Goal: Task Accomplishment & Management: Use online tool/utility

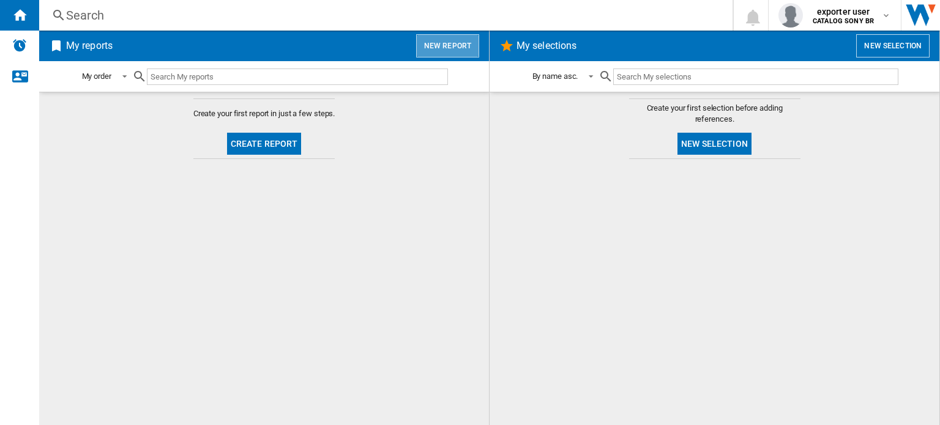
click at [450, 51] on button "New report" at bounding box center [447, 45] width 63 height 23
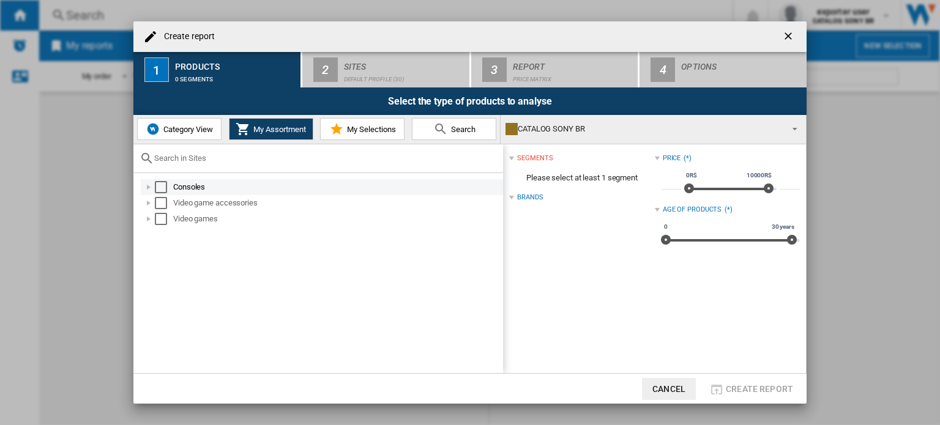
click at [156, 185] on div "Select" at bounding box center [161, 187] width 12 height 12
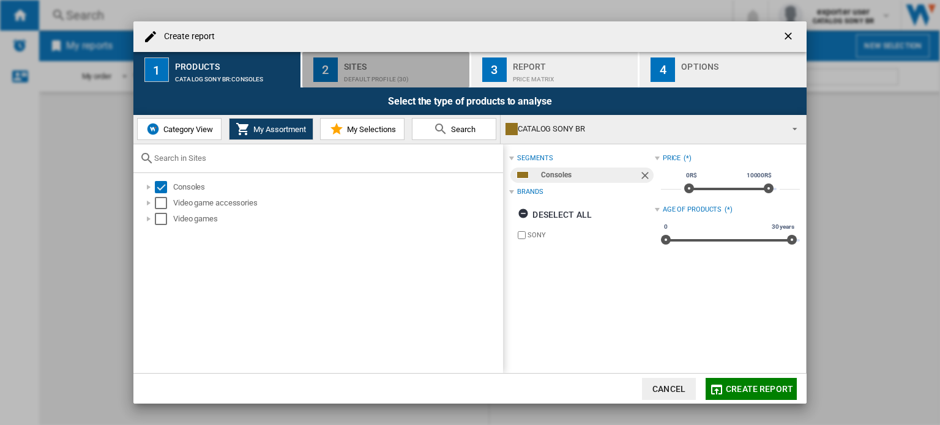
click at [392, 74] on div "Default profile (30)" at bounding box center [404, 76] width 121 height 13
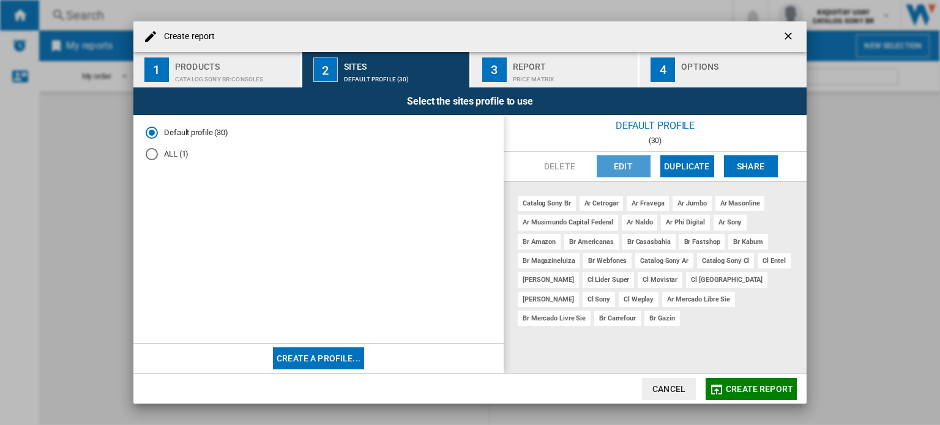
click at [630, 166] on button "Edit" at bounding box center [624, 166] width 54 height 22
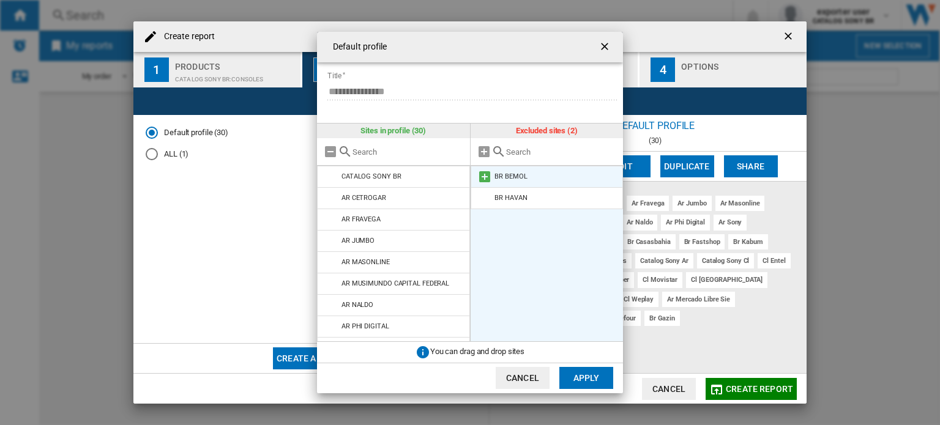
click at [487, 175] on md-icon at bounding box center [484, 176] width 15 height 15
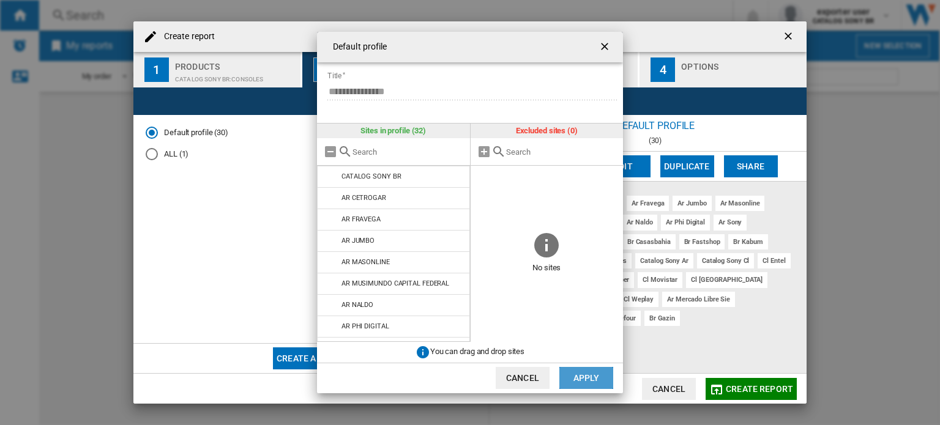
click at [589, 375] on button "Apply" at bounding box center [586, 378] width 54 height 22
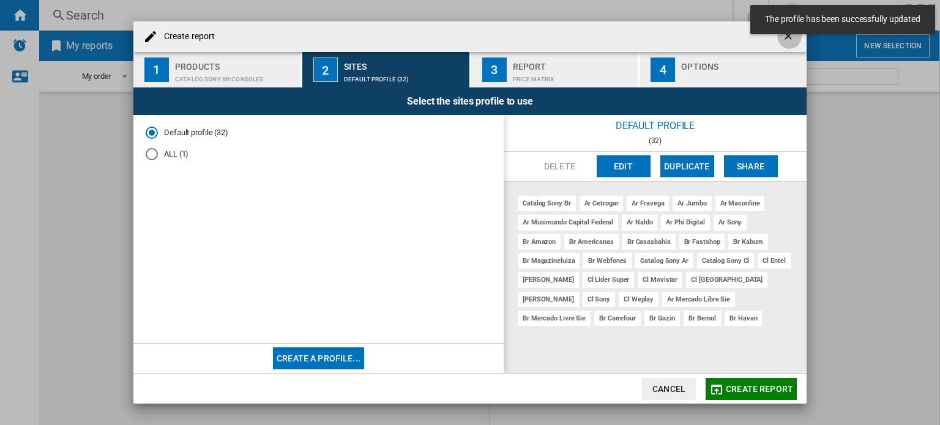
click at [788, 42] on ng-md-icon "getI18NText('BUTTONS.CLOSE_DIALOG')" at bounding box center [789, 37] width 15 height 15
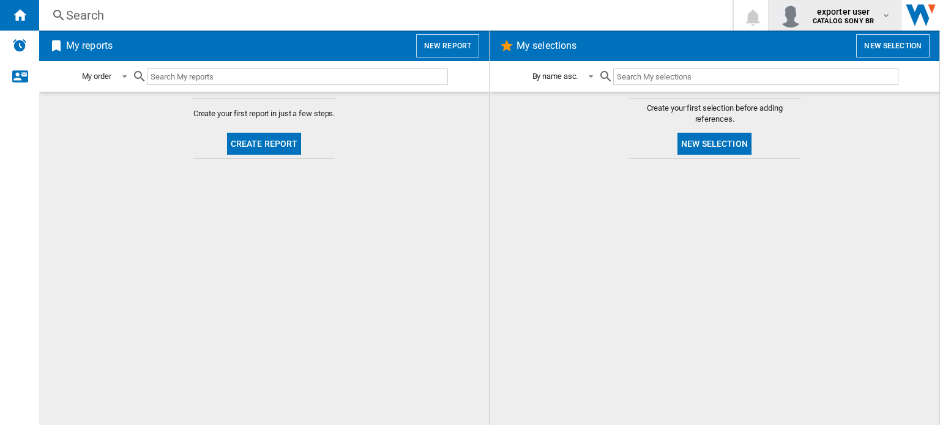
click at [859, 14] on span "exporter user" at bounding box center [843, 12] width 61 height 12
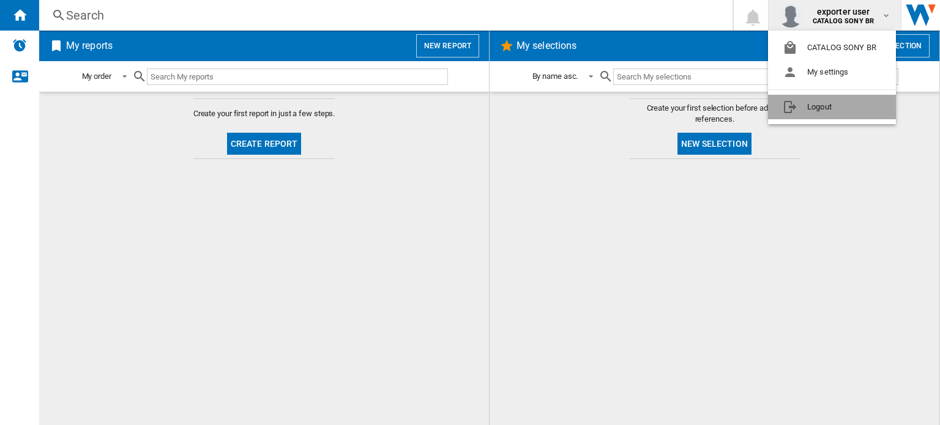
click at [809, 103] on button "Logout" at bounding box center [832, 107] width 128 height 24
